Goal: Task Accomplishment & Management: Use online tool/utility

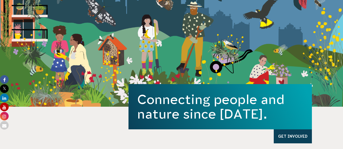
scroll to position [84, 0]
drag, startPoint x: 232, startPoint y: 117, endPoint x: 230, endPoint y: 114, distance: 3.2
click at [146, 114] on h1 "Connecting people and nature since 1982." at bounding box center [220, 106] width 166 height 29
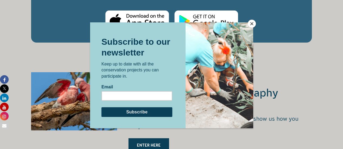
scroll to position [0, 0]
click at [252, 24] on button "Close" at bounding box center [251, 24] width 8 height 8
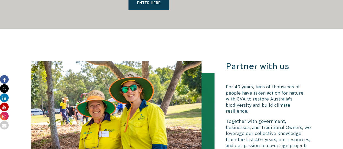
scroll to position [1068, 0]
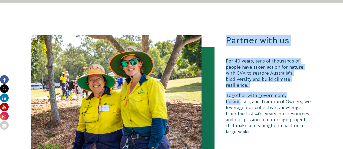
drag, startPoint x: 229, startPoint y: 35, endPoint x: 308, endPoint y: 85, distance: 93.5
click at [307, 84] on div "Partner with us For 40 years, tens of thousands of people have taken action for…" at bounding box center [171, 101] width 292 height 133
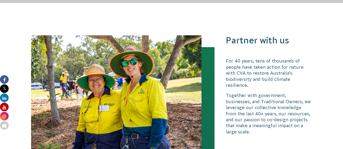
click at [308, 93] on p "Together with government, businesses, and Traditional Owners, we leverage our c…" at bounding box center [269, 114] width 86 height 42
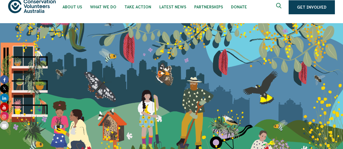
scroll to position [0, 0]
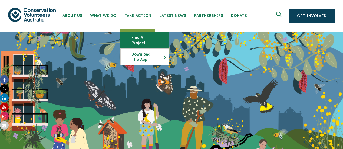
drag, startPoint x: 142, startPoint y: 34, endPoint x: 145, endPoint y: 33, distance: 3.8
click at [143, 34] on link "Find a project" at bounding box center [145, 40] width 48 height 16
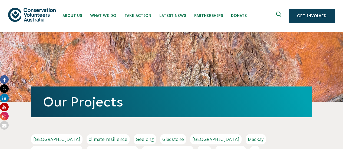
scroll to position [116, 0]
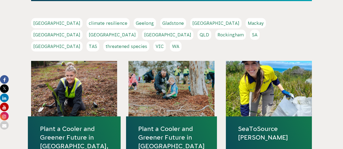
click at [138, 30] on link "NSW" at bounding box center [111, 35] width 51 height 10
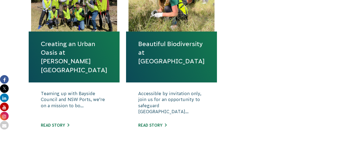
scroll to position [253, 0]
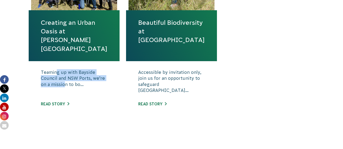
drag, startPoint x: 58, startPoint y: 74, endPoint x: 81, endPoint y: 83, distance: 24.4
click at [81, 83] on p "Teaming up with Bayside Council and NSW Ports, we’re on a mission to bo..." at bounding box center [74, 82] width 66 height 27
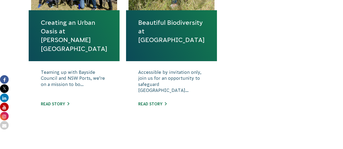
click at [81, 83] on p "Teaming up with Bayside Council and NSW Ports, we’re on a mission to bo..." at bounding box center [74, 82] width 66 height 27
click at [256, 84] on div "Creating an Urban Oasis at [PERSON_NAME][GEOGRAPHIC_DATA] Teaming up with Baysi…" at bounding box center [171, 45] width 292 height 180
